Goal: Information Seeking & Learning: Learn about a topic

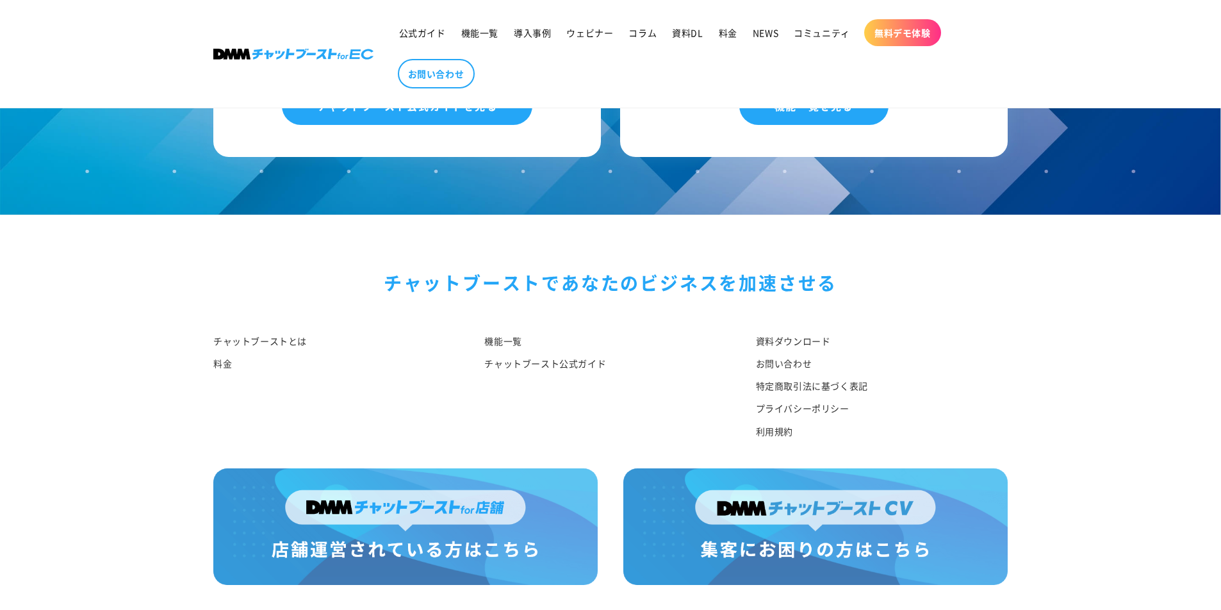
scroll to position [4614, 0]
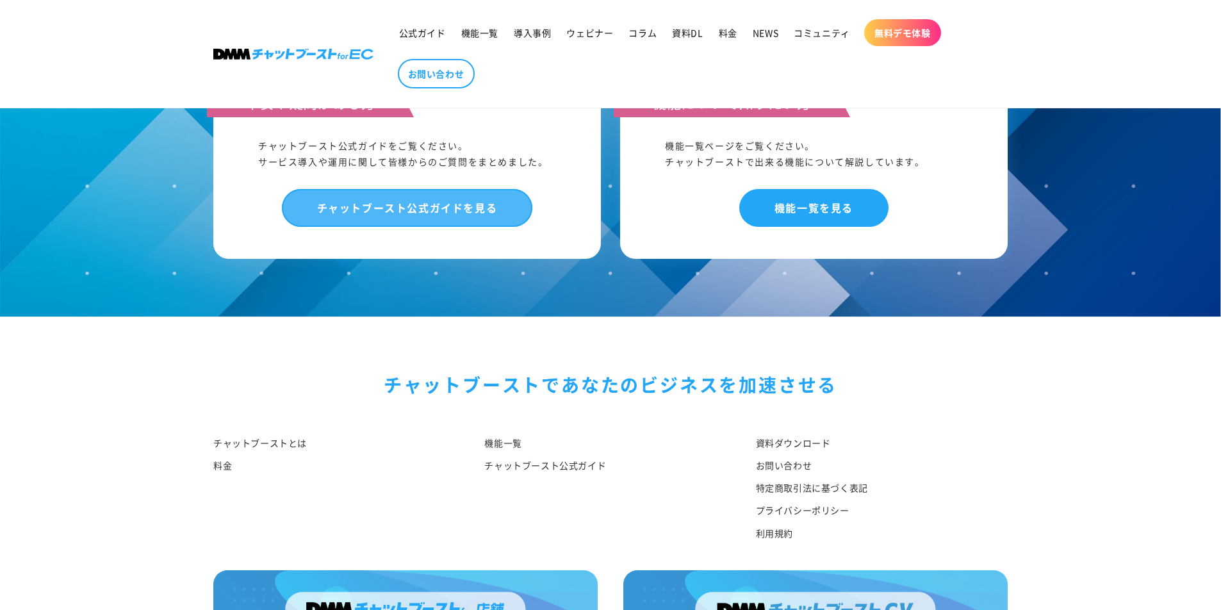
click at [430, 201] on link "チャットブースト公式ガイドを見る" at bounding box center [407, 208] width 251 height 38
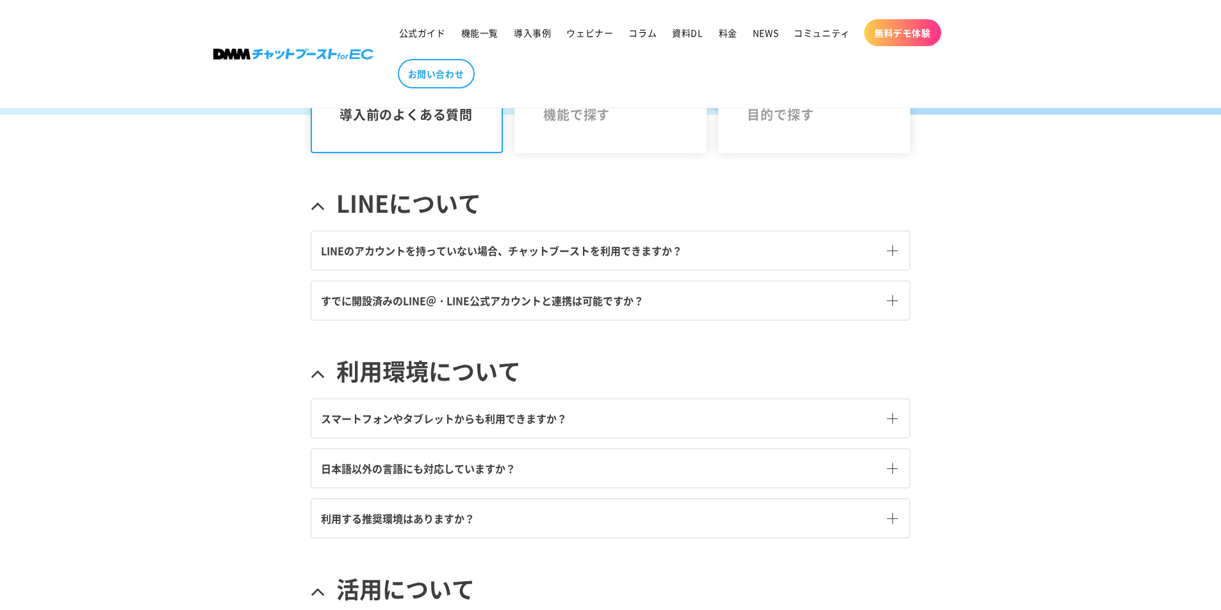
scroll to position [349, 0]
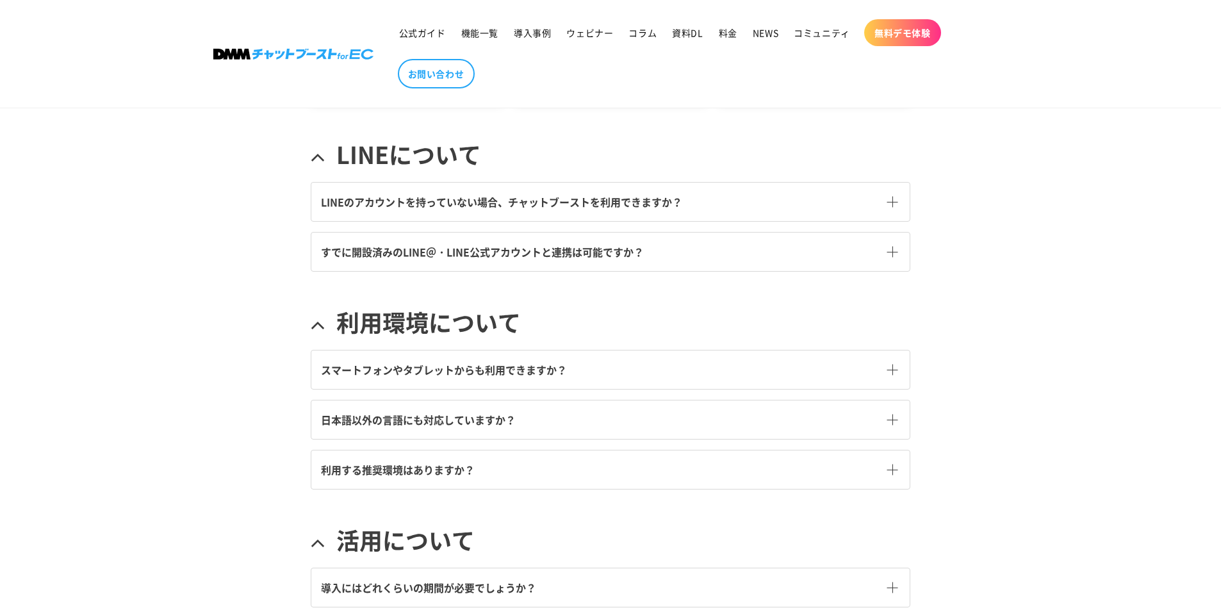
click at [894, 250] on span at bounding box center [891, 252] width 11 height 11
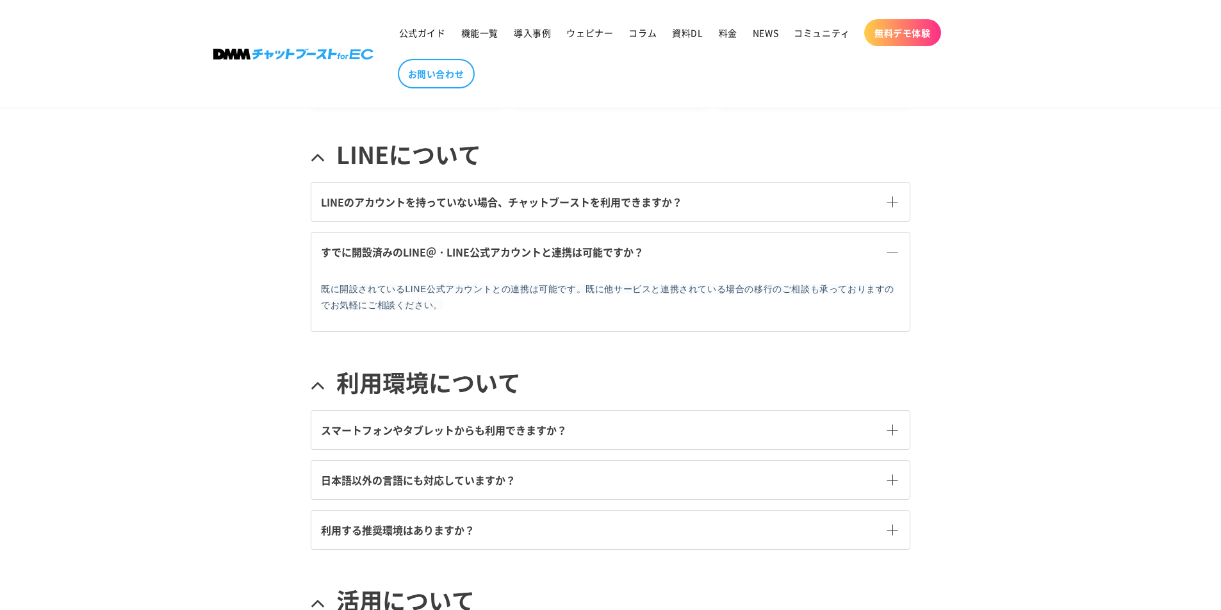
scroll to position [565, 0]
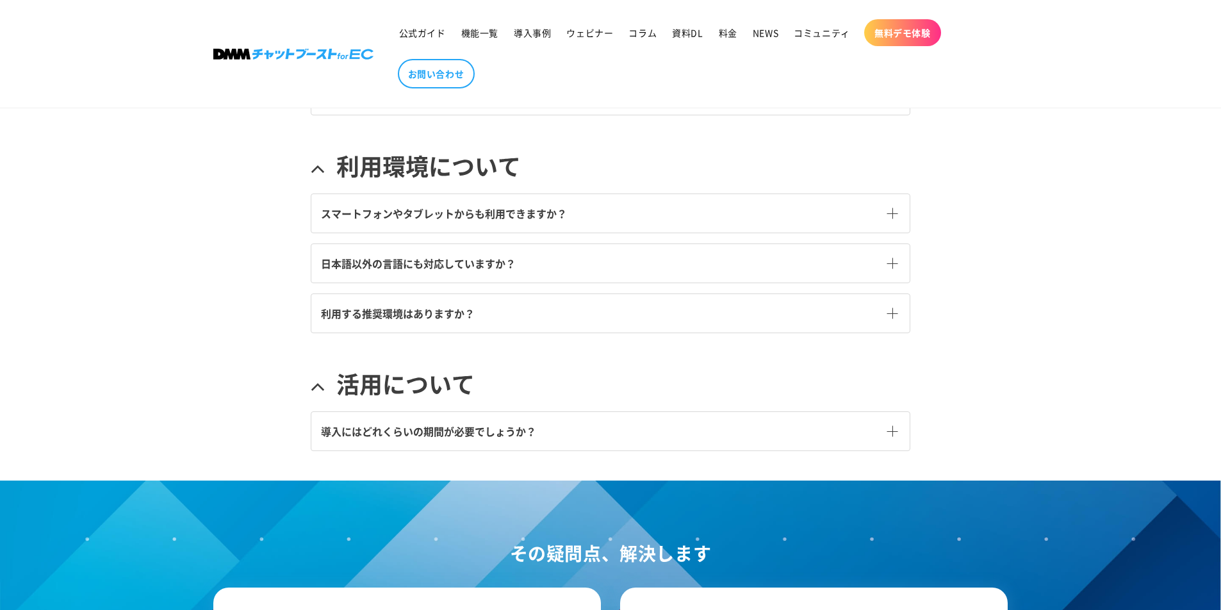
click at [891, 261] on span at bounding box center [891, 262] width 11 height 11
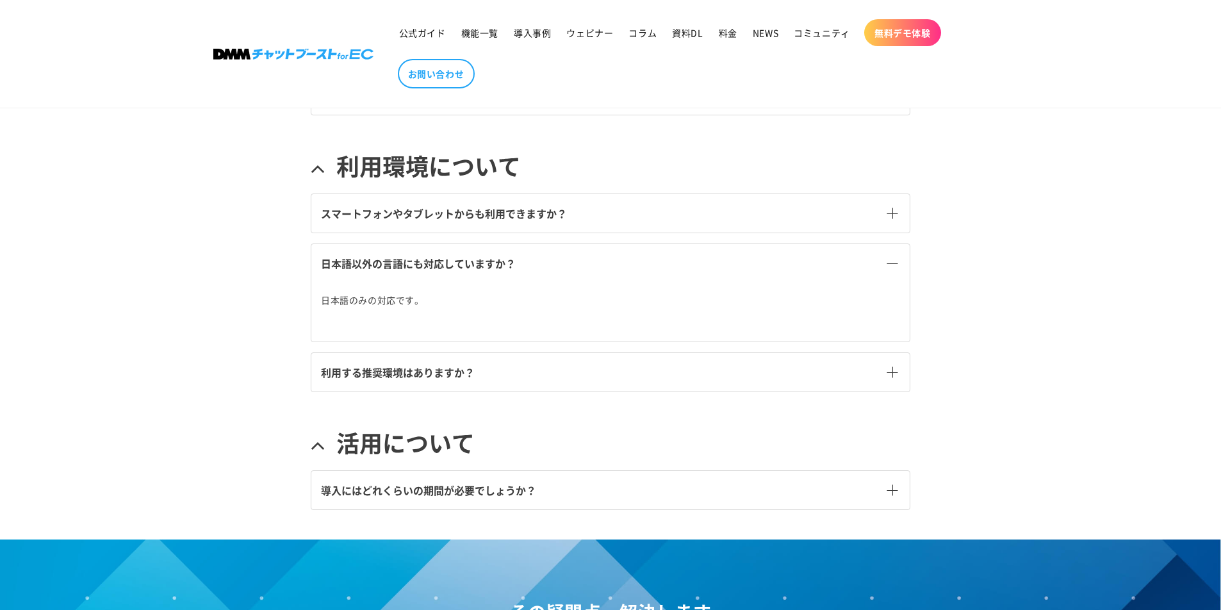
click at [884, 372] on link "利用する推奨環境はありますか？" at bounding box center [610, 372] width 598 height 38
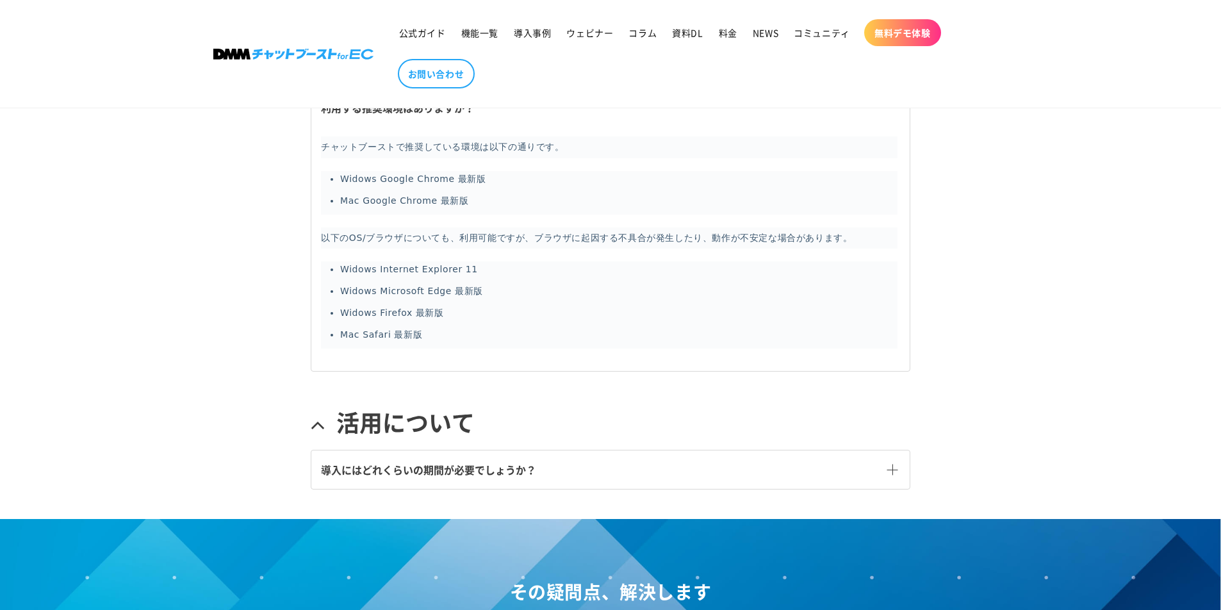
scroll to position [951, 0]
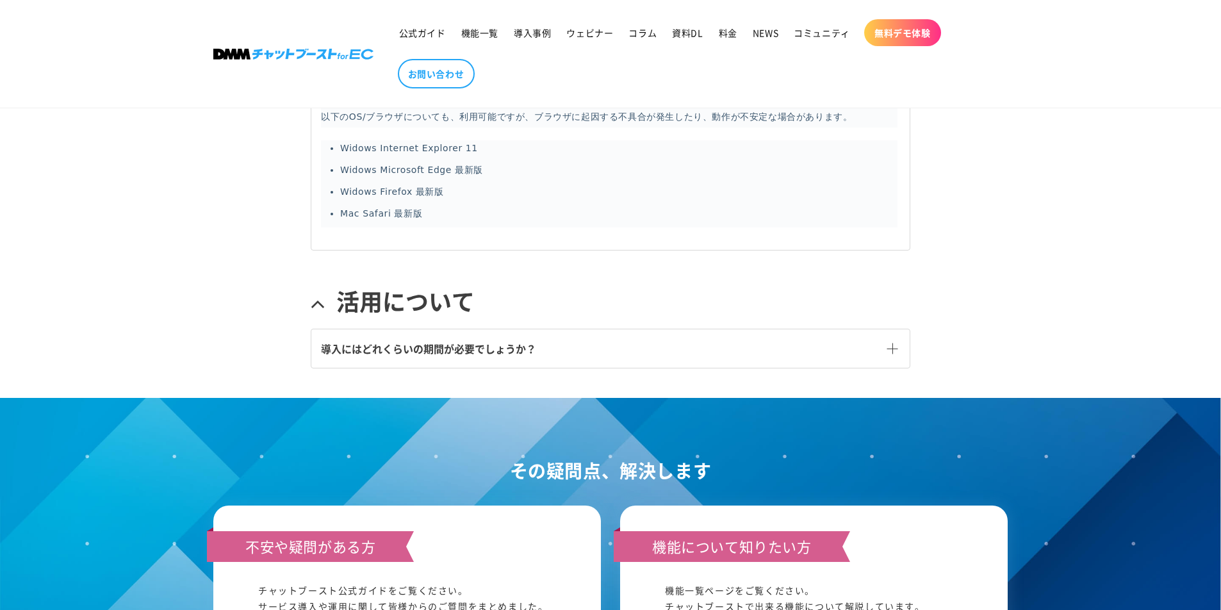
click at [879, 344] on link "導入にはどれくらいの期間が必要でしょうか？" at bounding box center [610, 348] width 598 height 38
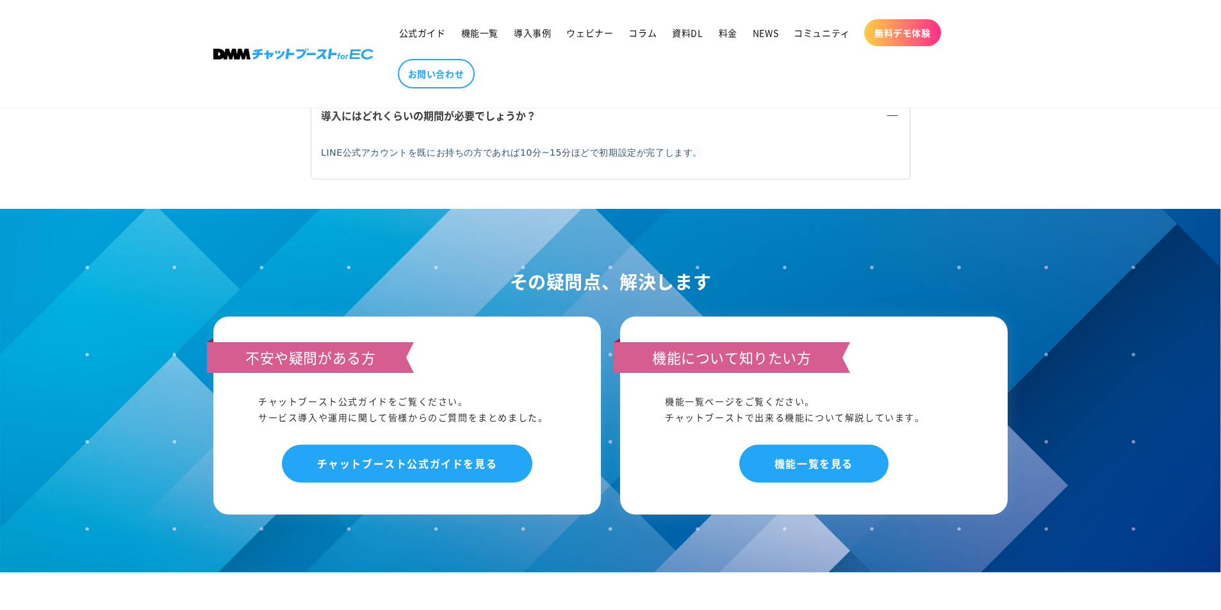
scroll to position [1197, 0]
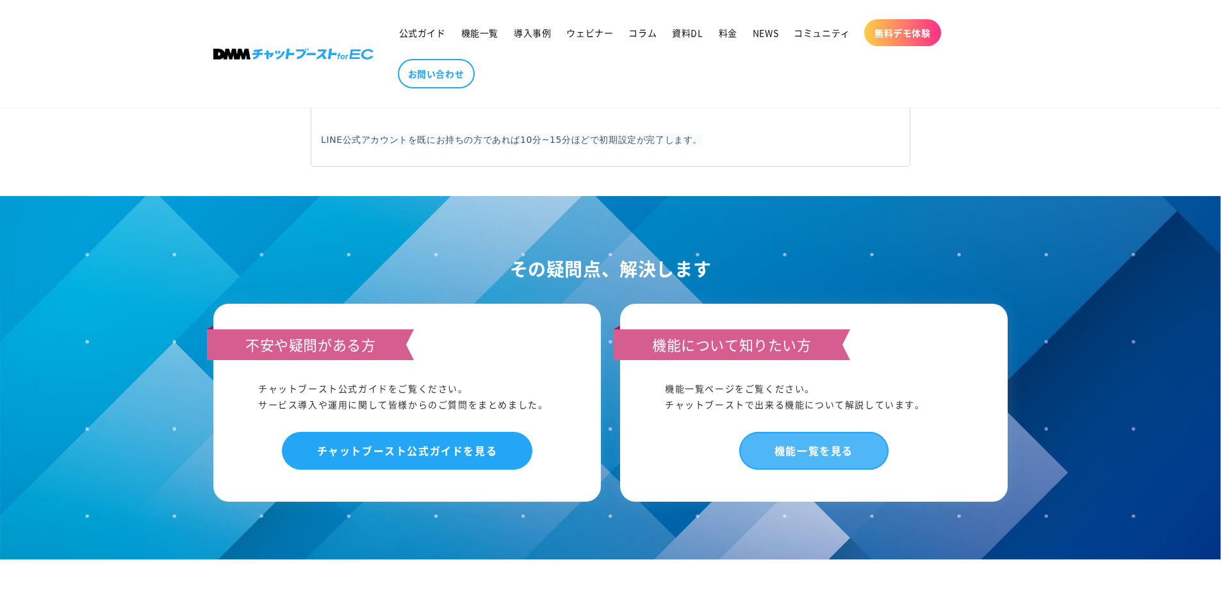
click at [866, 446] on link "機能一覧を見る" at bounding box center [813, 451] width 149 height 38
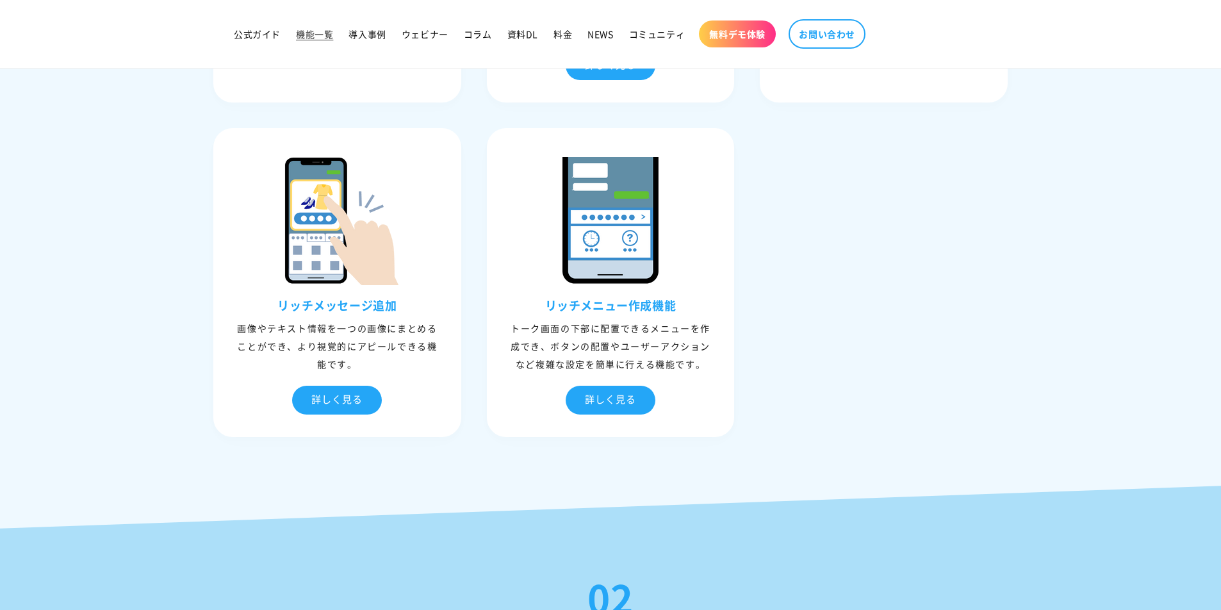
scroll to position [1676, 0]
